Goal: Find specific page/section: Find specific page/section

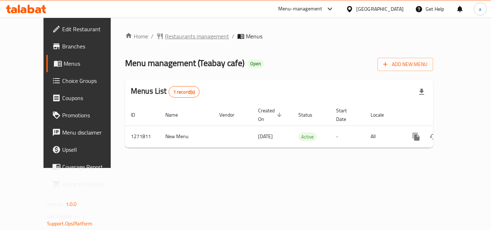
click at [181, 36] on span "Restaurants management" at bounding box center [197, 36] width 64 height 9
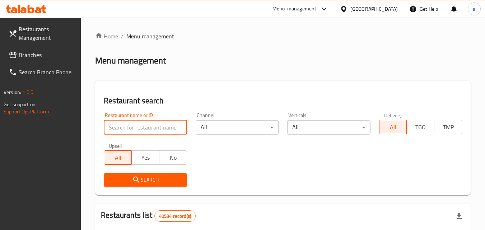
click at [148, 128] on input "search" at bounding box center [145, 127] width 83 height 14
paste input "689863"
type input "689863"
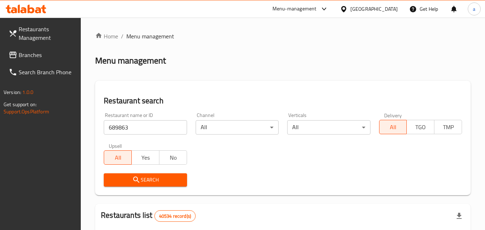
click at [160, 180] on span "Search" at bounding box center [145, 180] width 71 height 9
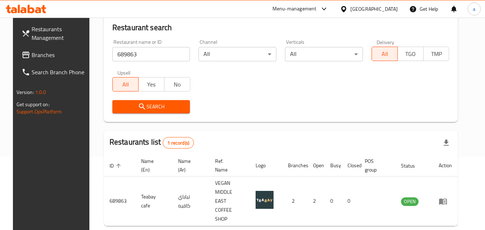
scroll to position [90, 0]
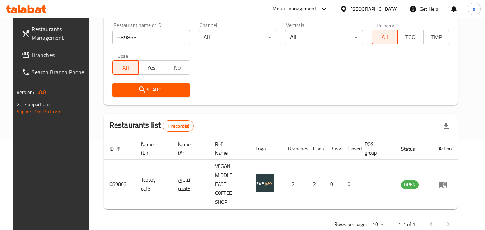
click at [374, 7] on div "[GEOGRAPHIC_DATA]" at bounding box center [373, 9] width 47 height 8
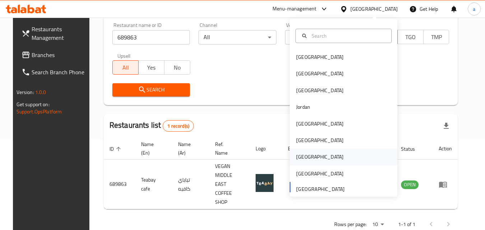
click at [319, 154] on div "[GEOGRAPHIC_DATA]" at bounding box center [344, 157] width 108 height 17
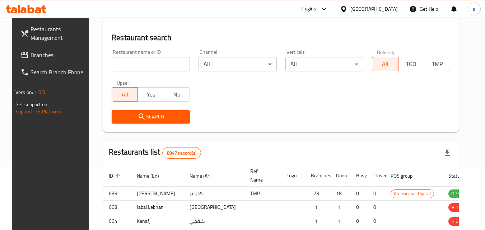
scroll to position [90, 0]
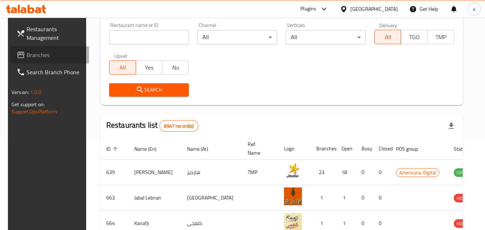
click at [32, 51] on span "Branches" at bounding box center [55, 55] width 57 height 9
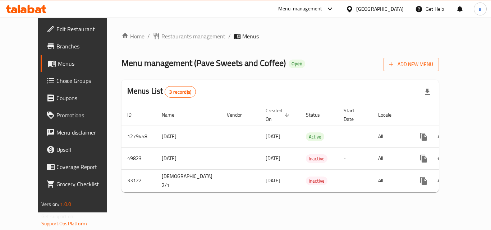
click at [167, 34] on span "Restaurants management" at bounding box center [193, 36] width 64 height 9
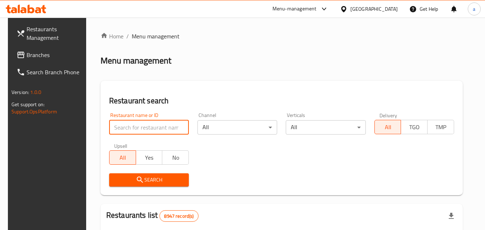
click at [149, 128] on input "search" at bounding box center [149, 127] width 80 height 14
paste input "16986"
type input "16986"
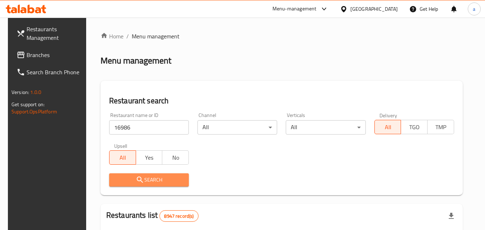
click at [155, 180] on span "Search" at bounding box center [149, 180] width 68 height 9
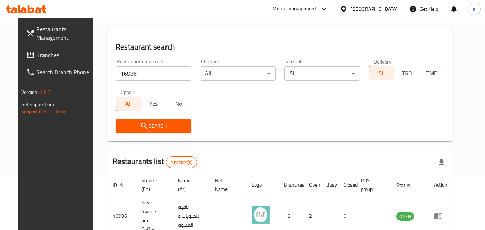
scroll to position [64, 0]
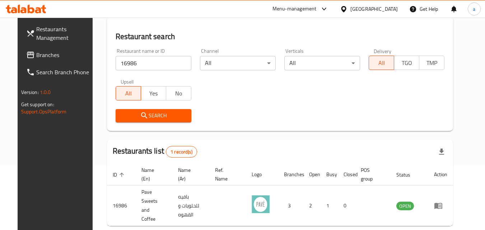
click at [391, 7] on div "Qatar" at bounding box center [373, 9] width 47 height 8
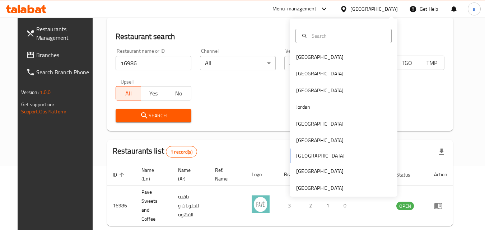
click at [325, 193] on div "Bahrain Egypt Iraq Jordan Kuwait Oman Qatar Saudi Arabia United Arab Emirates" at bounding box center [344, 108] width 108 height 178
click at [325, 188] on div "[GEOGRAPHIC_DATA]" at bounding box center [319, 188] width 47 height 8
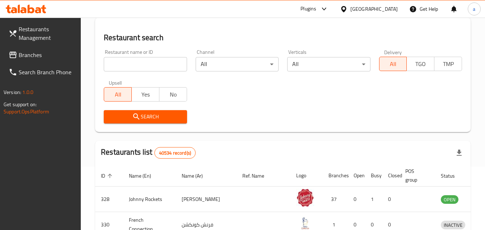
scroll to position [64, 0]
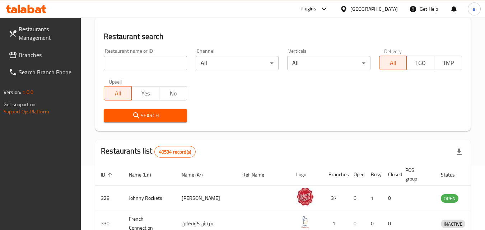
click at [32, 57] on span "Branches" at bounding box center [47, 55] width 57 height 9
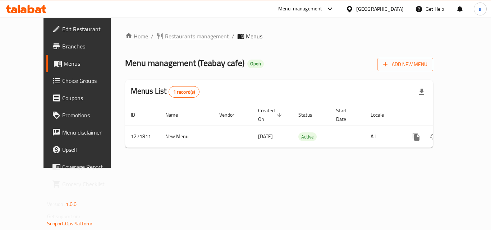
click at [174, 35] on span "Restaurants management" at bounding box center [197, 36] width 64 height 9
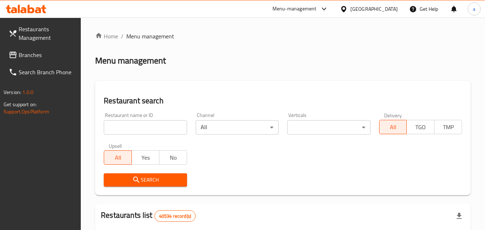
click at [153, 126] on input "search" at bounding box center [145, 127] width 83 height 14
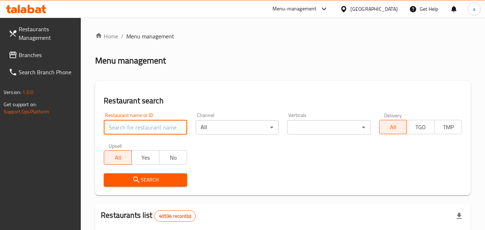
paste input "689863"
type input "689863"
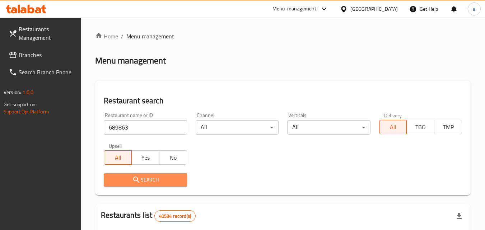
click at [170, 178] on span "Search" at bounding box center [145, 180] width 71 height 9
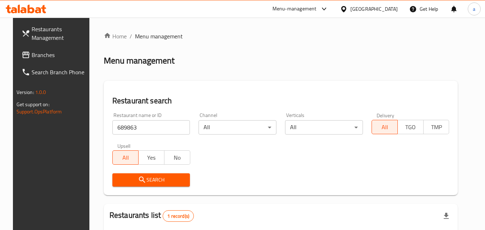
click at [170, 178] on span "Search" at bounding box center [151, 180] width 66 height 9
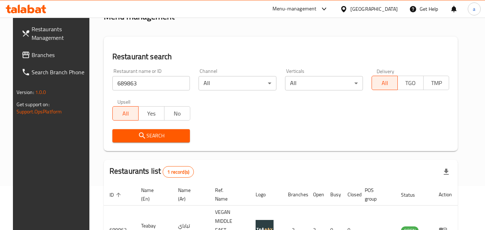
scroll to position [76, 0]
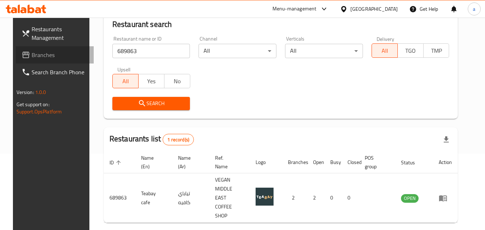
click at [32, 57] on span "Branches" at bounding box center [60, 55] width 57 height 9
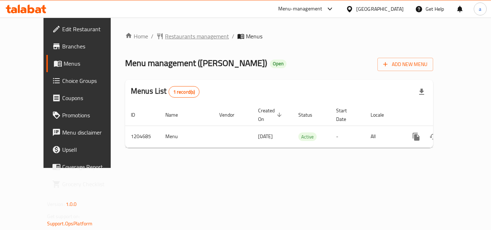
click at [176, 36] on span "Restaurants management" at bounding box center [197, 36] width 64 height 9
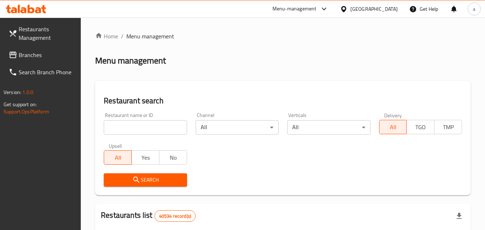
click at [153, 126] on input "search" at bounding box center [145, 127] width 83 height 14
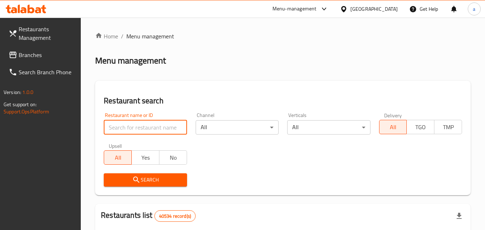
paste input "669896"
type input "669896"
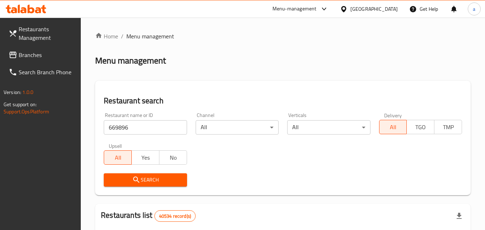
click at [151, 176] on span "Search" at bounding box center [145, 180] width 71 height 9
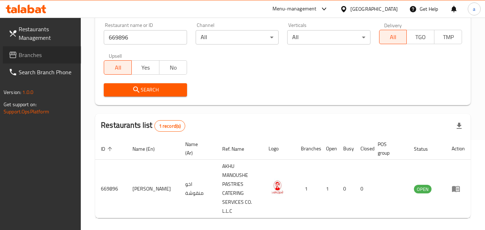
click at [32, 54] on span "Branches" at bounding box center [47, 55] width 57 height 9
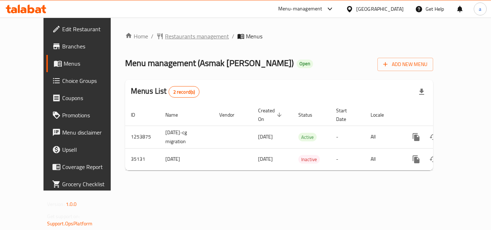
click at [176, 33] on span "Restaurants management" at bounding box center [197, 36] width 64 height 9
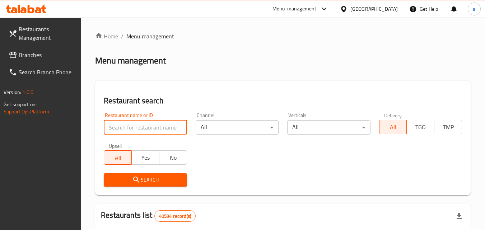
click at [135, 128] on input "search" at bounding box center [145, 127] width 83 height 14
paste input "18128"
type input "18128"
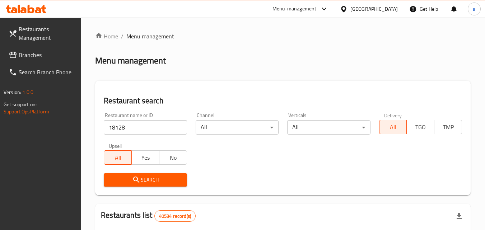
click at [154, 182] on span "Search" at bounding box center [145, 180] width 71 height 9
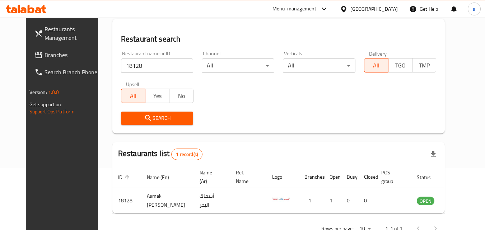
scroll to position [84, 0]
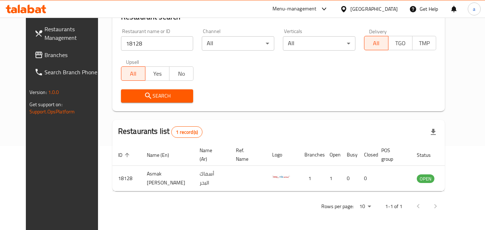
click at [373, 5] on div "[GEOGRAPHIC_DATA]" at bounding box center [373, 9] width 47 height 8
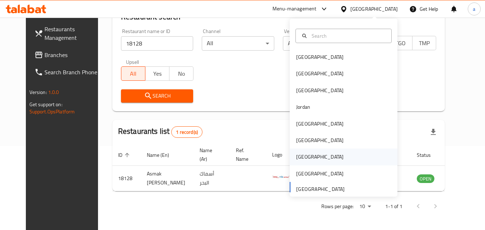
click at [312, 158] on div "[GEOGRAPHIC_DATA]" at bounding box center [344, 157] width 108 height 17
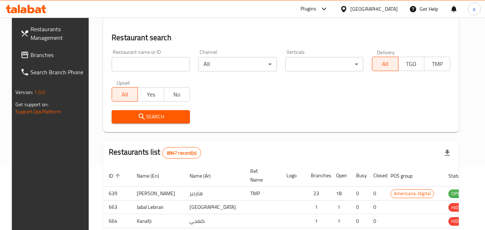
scroll to position [84, 0]
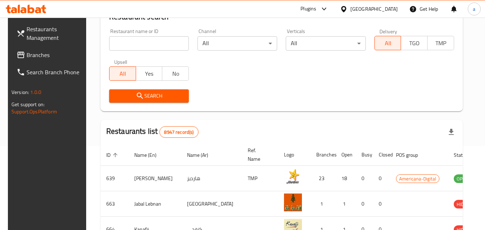
click at [31, 53] on span "Branches" at bounding box center [55, 55] width 57 height 9
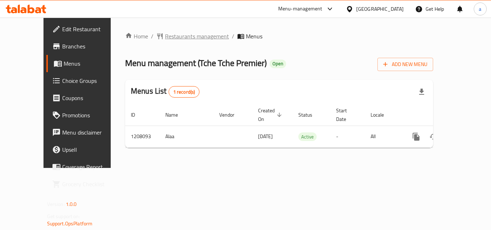
click at [177, 34] on span "Restaurants management" at bounding box center [197, 36] width 64 height 9
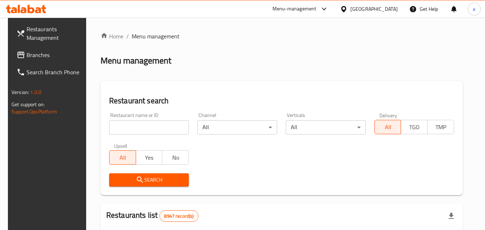
click at [140, 123] on input "search" at bounding box center [149, 127] width 80 height 14
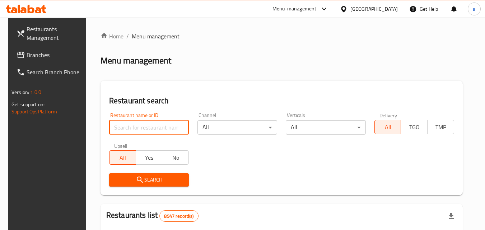
paste input "670770"
type input "670770"
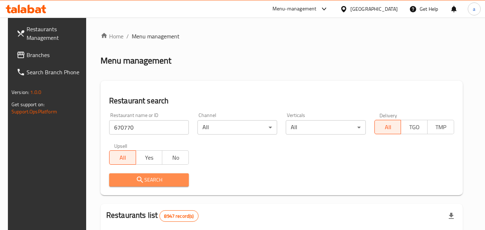
click at [150, 184] on span "Search" at bounding box center [149, 180] width 68 height 9
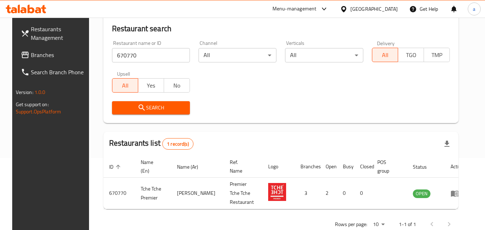
scroll to position [84, 0]
